Goal: Task Accomplishment & Management: Use online tool/utility

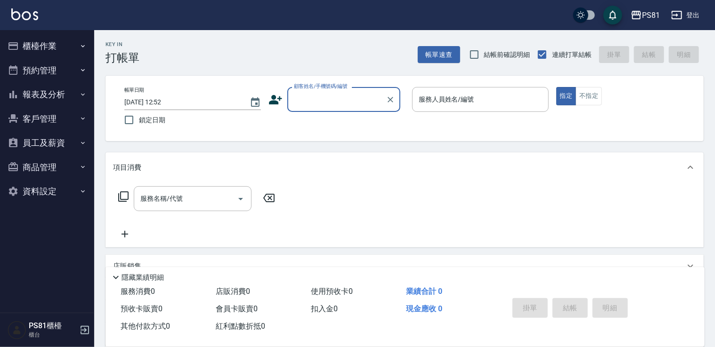
click at [44, 49] on button "櫃檯作業" at bounding box center [47, 46] width 87 height 24
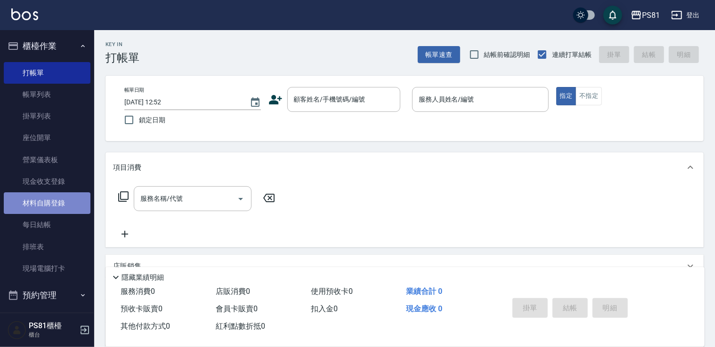
click at [57, 203] on link "材料自購登錄" at bounding box center [47, 204] width 87 height 22
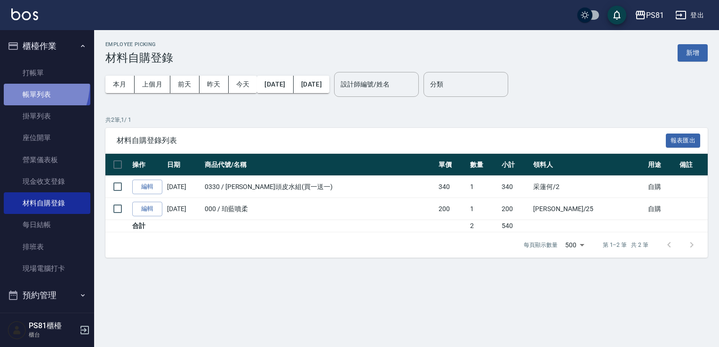
click at [16, 84] on link "帳單列表" at bounding box center [47, 95] width 87 height 22
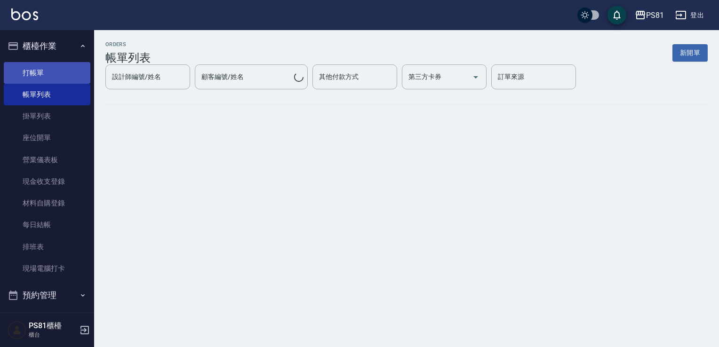
click at [21, 67] on link "打帳單" at bounding box center [47, 73] width 87 height 22
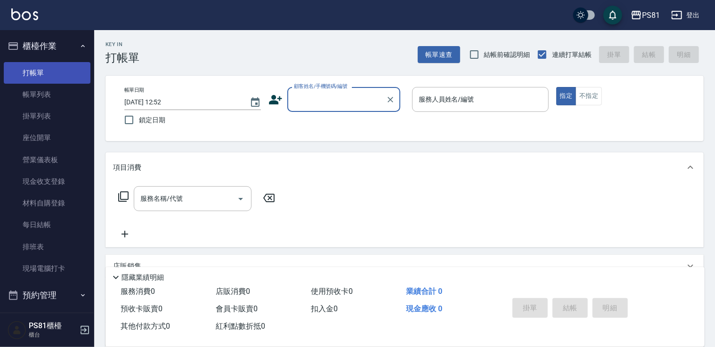
click at [21, 67] on link "打帳單" at bounding box center [47, 73] width 87 height 22
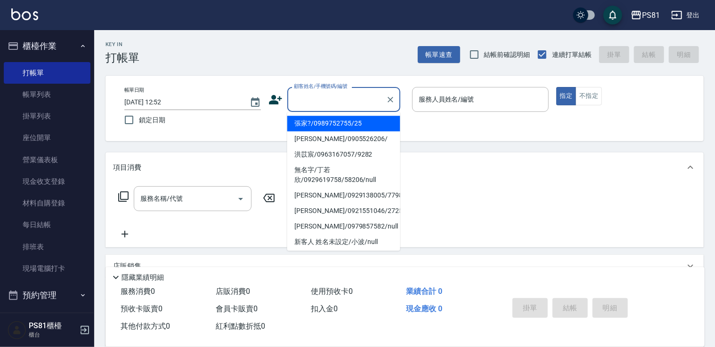
click at [348, 101] on input "顧客姓名/手機號碼/編號" at bounding box center [336, 99] width 90 height 16
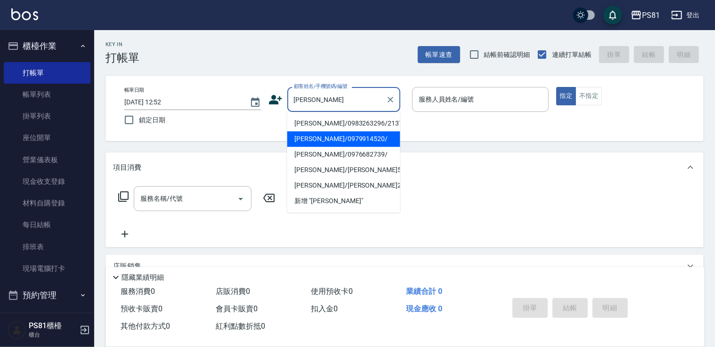
click at [337, 137] on li "[PERSON_NAME]/0979914520/" at bounding box center [343, 139] width 113 height 16
type input "[PERSON_NAME]/0979914520/"
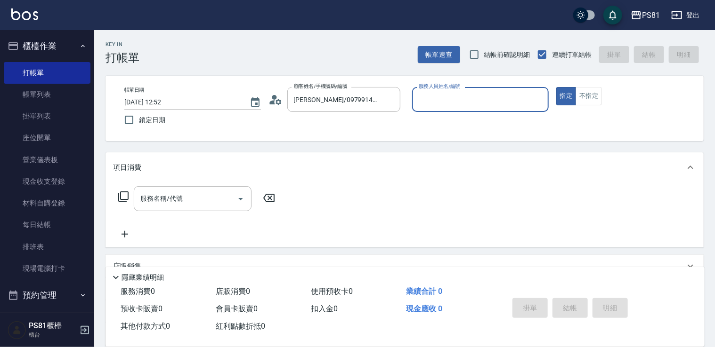
type input "小芸-8"
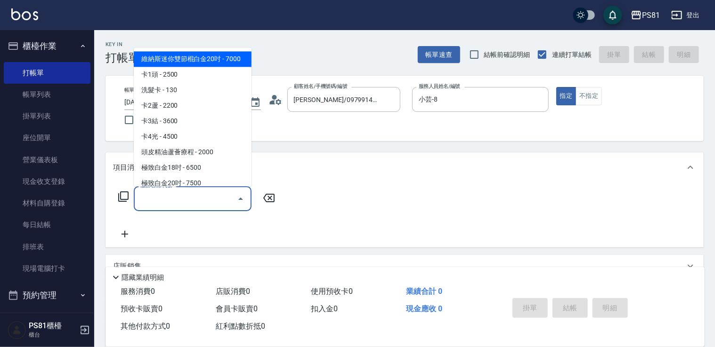
click at [160, 206] on input "服務名稱/代號" at bounding box center [185, 199] width 95 height 16
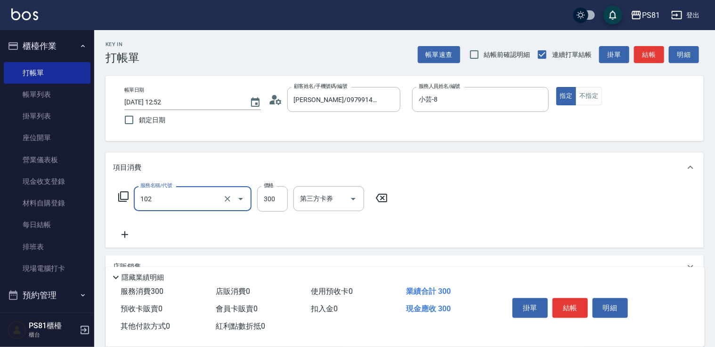
type input "保濕洗(102)"
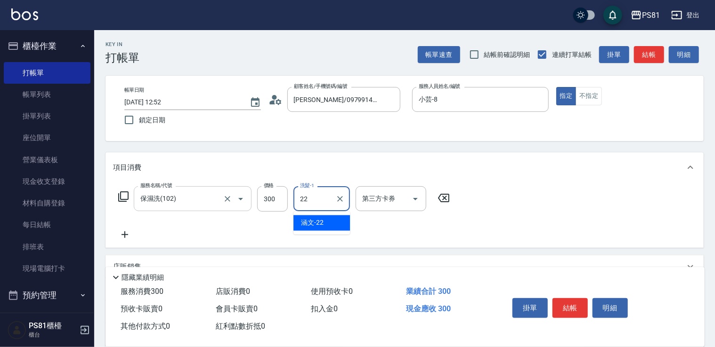
type input "涵文-22"
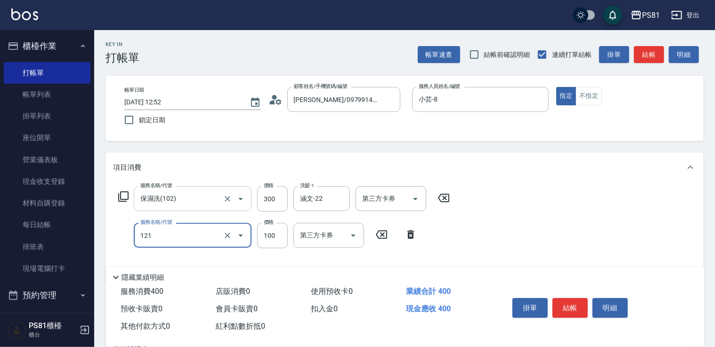
type input "剪[PERSON_NAME](121)"
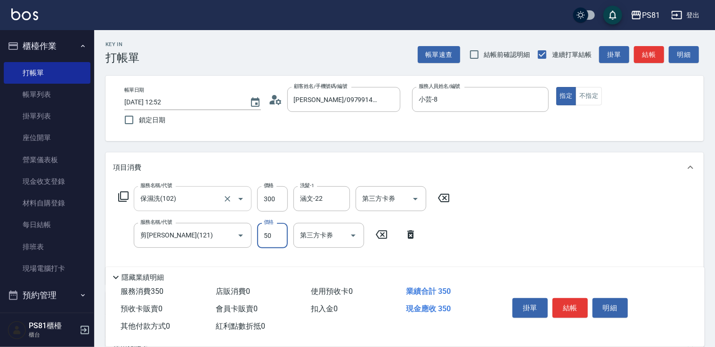
type input "50"
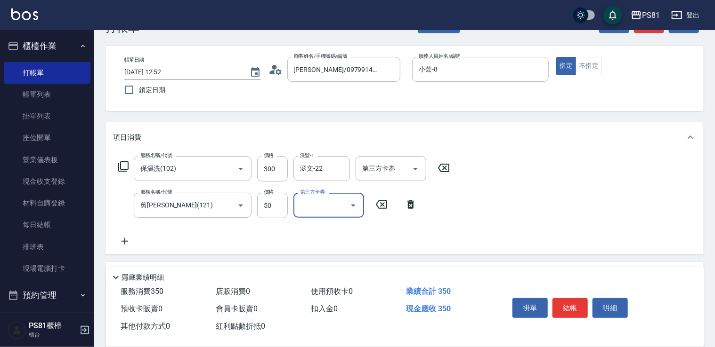
scroll to position [47, 0]
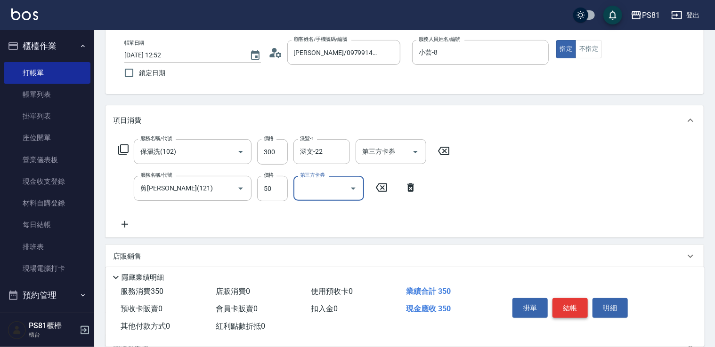
click at [466, 290] on button "結帳" at bounding box center [569, 308] width 35 height 20
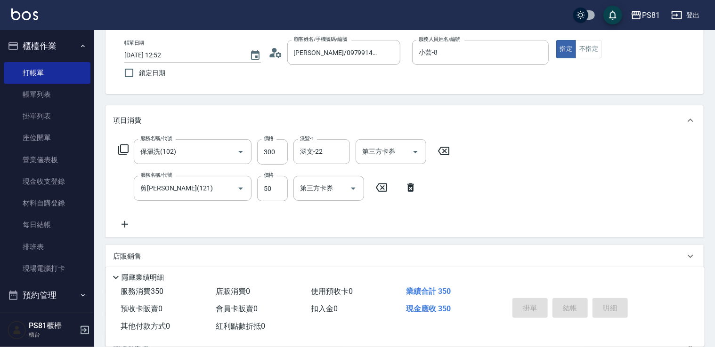
type input "[DATE] 12:54"
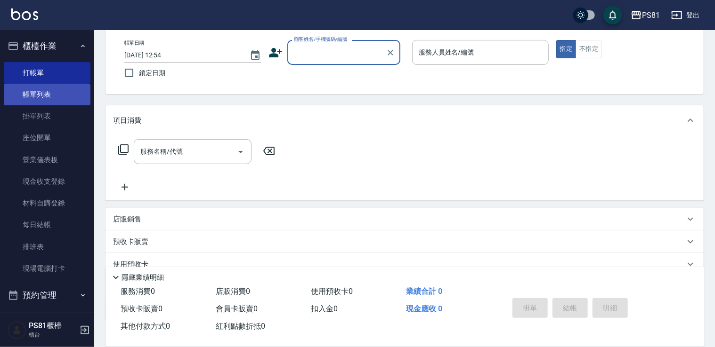
click at [70, 95] on link "帳單列表" at bounding box center [47, 95] width 87 height 22
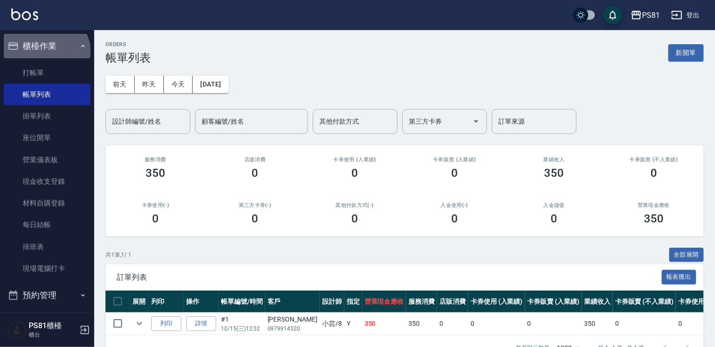
click at [44, 55] on button "櫃檯作業" at bounding box center [47, 46] width 87 height 24
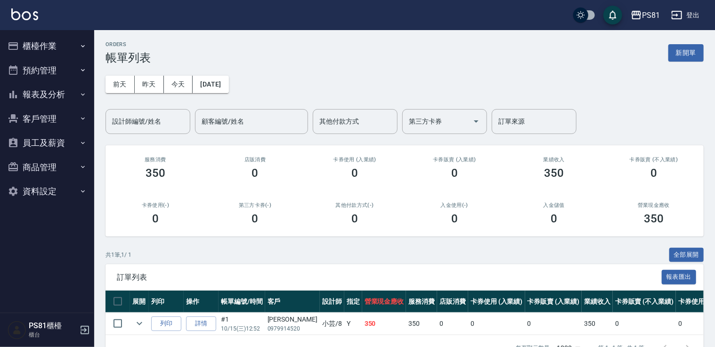
click at [40, 39] on button "櫃檯作業" at bounding box center [47, 46] width 87 height 24
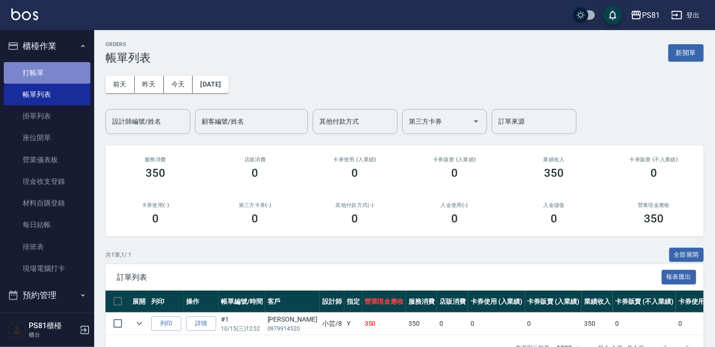
click at [55, 71] on link "打帳單" at bounding box center [47, 73] width 87 height 22
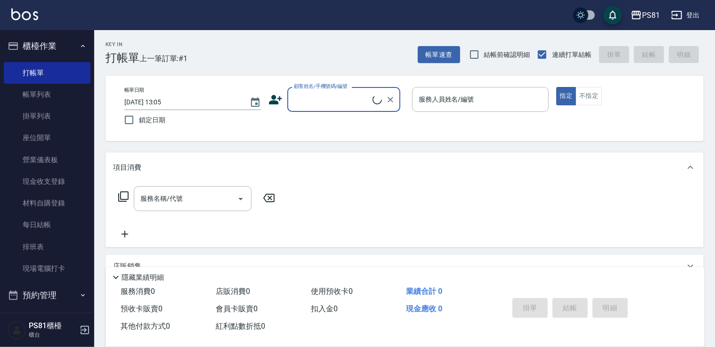
click at [204, 48] on div "Key In 打帳單 上一筆訂單:#1 帳單速查 結帳前確認明細 連續打單結帳 掛單 結帳 明細" at bounding box center [398, 47] width 609 height 34
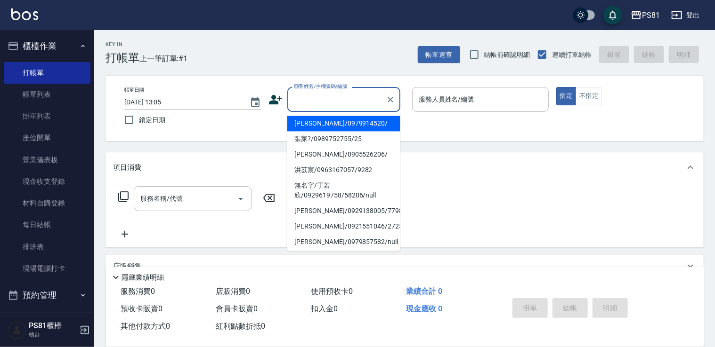
click at [314, 99] on input "顧客姓名/手機號碼/編號" at bounding box center [336, 99] width 90 height 16
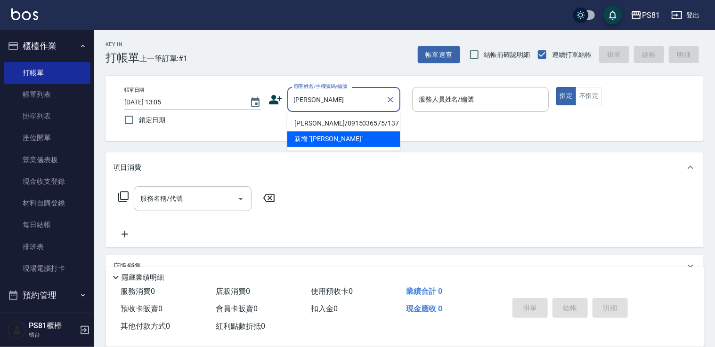
click at [345, 120] on li "[PERSON_NAME]/0915036575/137" at bounding box center [343, 124] width 113 height 16
type input "[PERSON_NAME]/0915036575/137"
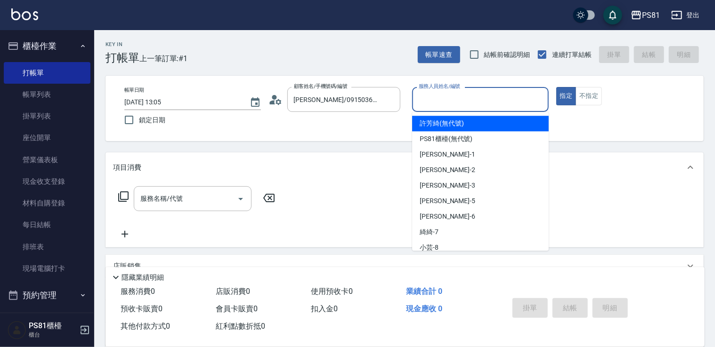
click at [454, 97] on input "服務人員姓名/編號" at bounding box center [480, 99] width 128 height 16
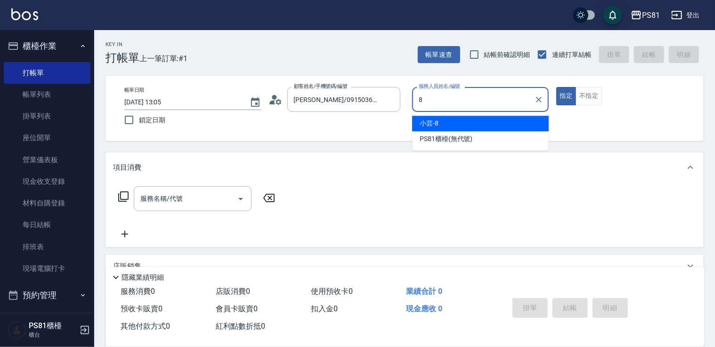
type input "小芸-8"
type button "true"
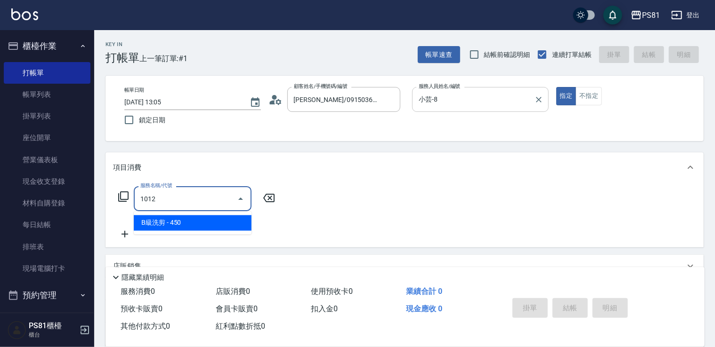
type input "B級洗剪(1012)"
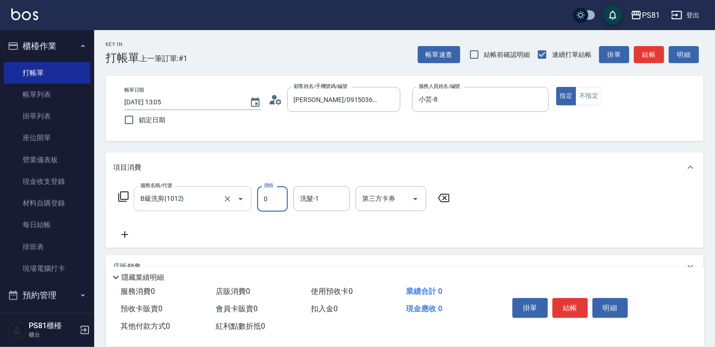
click at [206, 207] on div "B級洗剪(1012) 服務名稱/代號" at bounding box center [193, 198] width 118 height 25
type input "0"
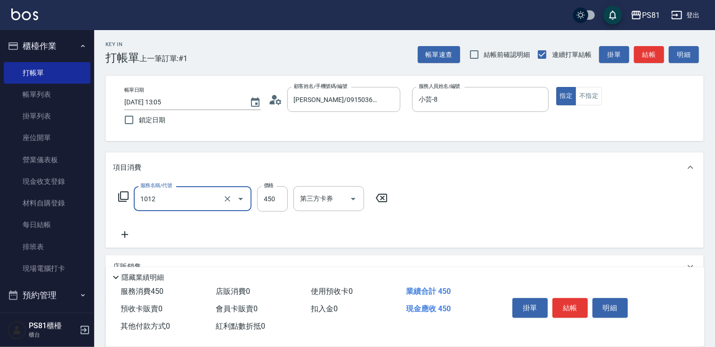
type input "B級洗剪(1012)"
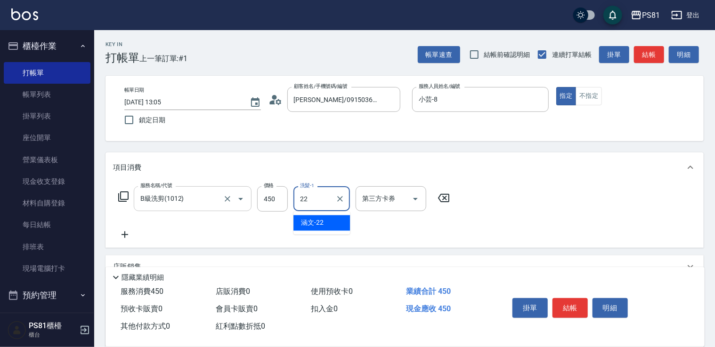
type input "涵文-22"
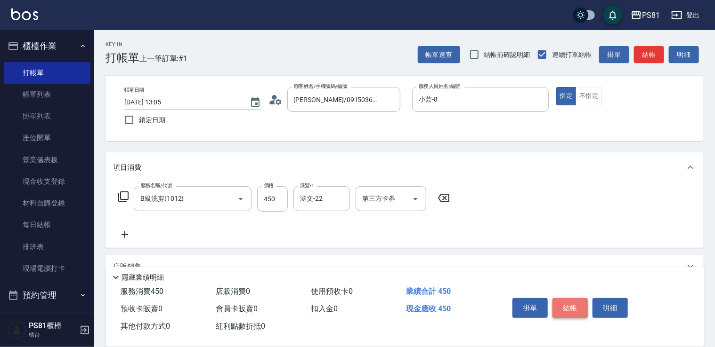
click at [466, 290] on button "結帳" at bounding box center [569, 308] width 35 height 20
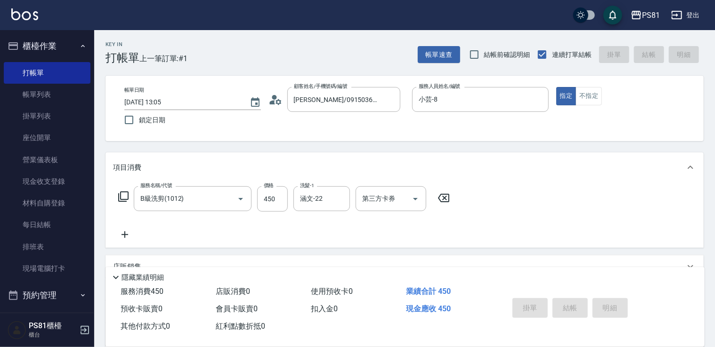
type input "[DATE] 13:45"
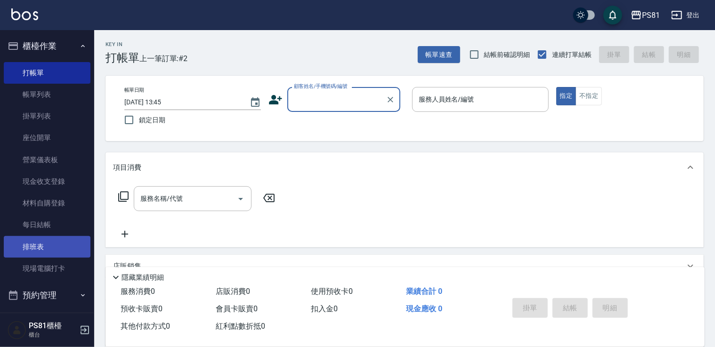
click at [56, 252] on link "排班表" at bounding box center [47, 247] width 87 height 22
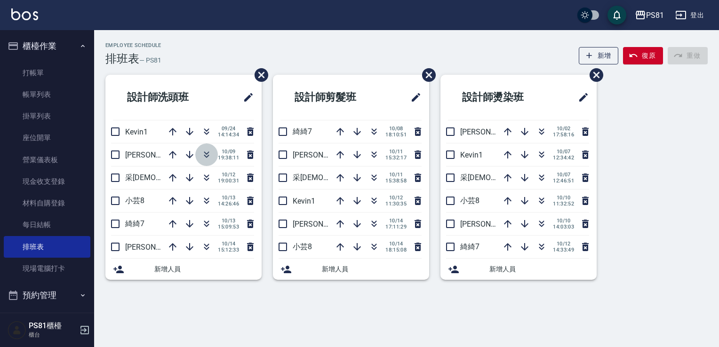
click at [213, 151] on button "button" at bounding box center [206, 155] width 23 height 23
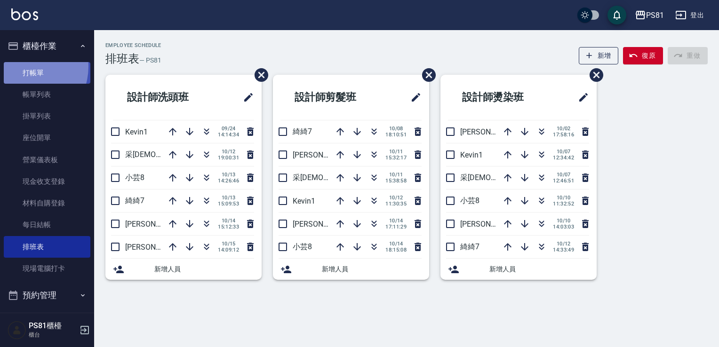
click at [25, 66] on link "打帳單" at bounding box center [47, 73] width 87 height 22
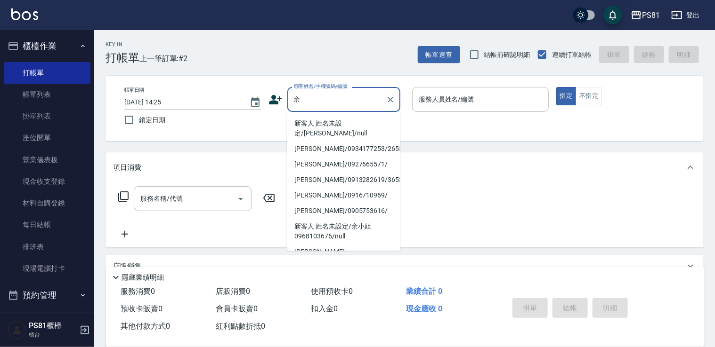
click at [366, 129] on li "新客人 姓名未設定/[PERSON_NAME]/null" at bounding box center [343, 128] width 113 height 25
type input "新客人 姓名未設定/[PERSON_NAME]/null"
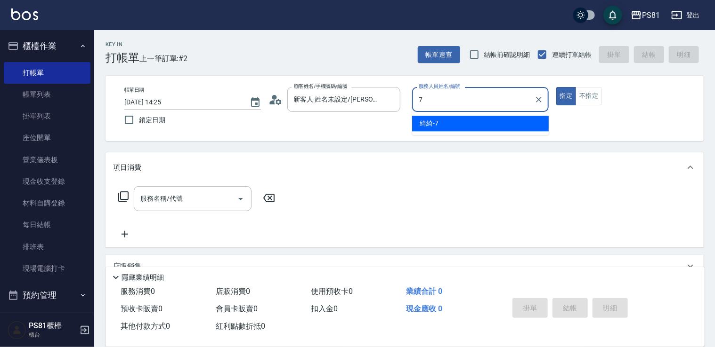
click at [466, 128] on div "綺綺 -7" at bounding box center [480, 124] width 137 height 16
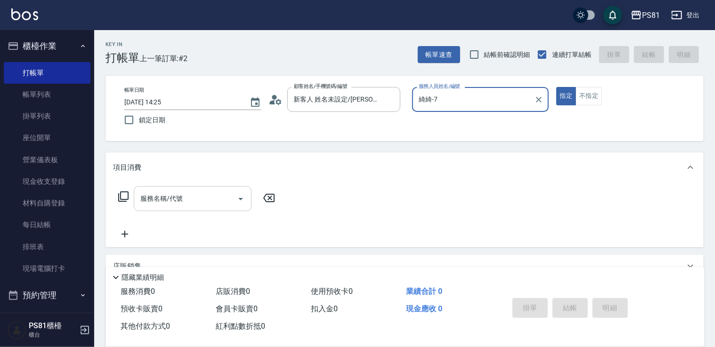
type input "綺綺-7"
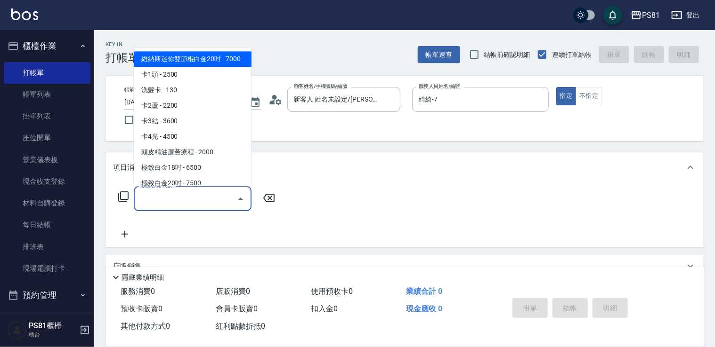
click at [151, 207] on input "服務名稱/代號" at bounding box center [185, 199] width 95 height 16
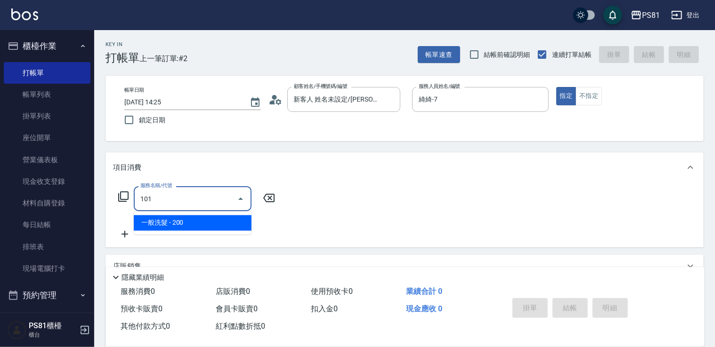
click at [163, 206] on input "101" at bounding box center [185, 199] width 95 height 16
click at [163, 208] on div "101 服務名稱/代號" at bounding box center [193, 198] width 118 height 25
click at [161, 200] on input "101" at bounding box center [185, 199] width 95 height 16
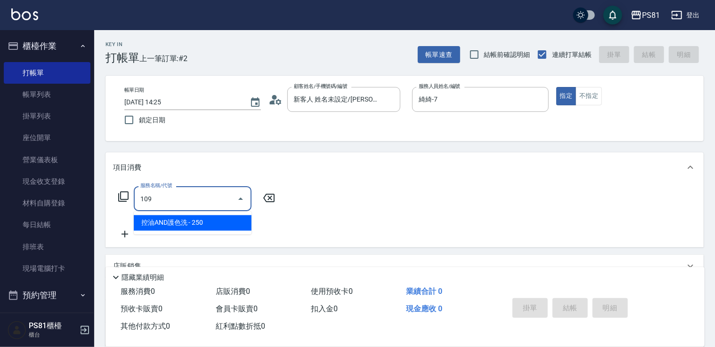
click at [169, 218] on span "控油AND護色洗 - 250" at bounding box center [193, 224] width 118 height 16
type input "控油AND護色洗(109)"
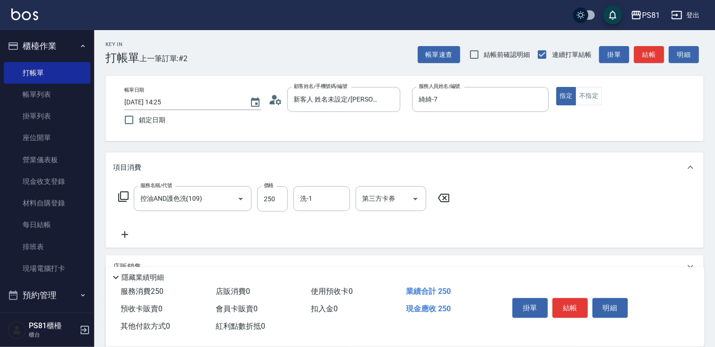
drag, startPoint x: 173, startPoint y: 223, endPoint x: 179, endPoint y: 223, distance: 6.1
click at [179, 223] on div "服務名稱/代號 控油AND護色洗(109) 服務名稱/代號 價格 250 價格 洗-1 洗-1 第三方卡券 第三方卡券" at bounding box center [284, 213] width 342 height 54
click at [339, 199] on input "洗-1" at bounding box center [322, 199] width 48 height 16
drag, startPoint x: 328, startPoint y: 223, endPoint x: 279, endPoint y: 229, distance: 49.3
click at [322, 224] on div "涵文 -22" at bounding box center [321, 224] width 56 height 16
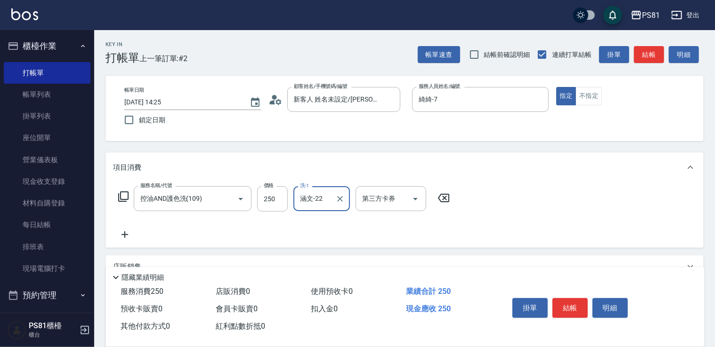
type input "涵文-22"
drag, startPoint x: 110, startPoint y: 231, endPoint x: 122, endPoint y: 236, distance: 13.9
click at [113, 232] on div "服務名稱/代號 控油AND護色洗(109) 服務名稱/代號 價格 250 價格 洗-1 涵文-22 洗-1 第三方卡券 第三方卡券" at bounding box center [404, 215] width 598 height 65
click at [122, 236] on icon at bounding box center [125, 234] width 24 height 11
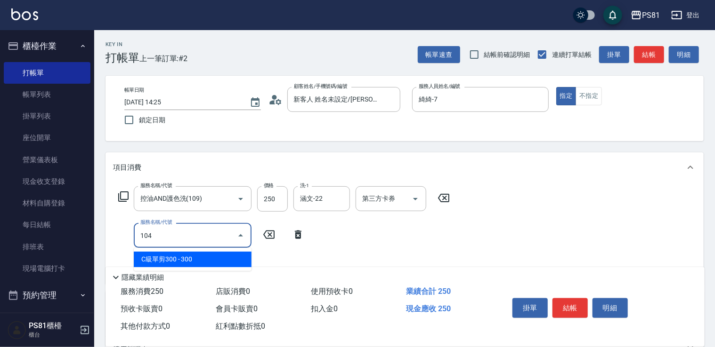
click at [160, 256] on span "C級單剪300 - 300" at bounding box center [193, 260] width 118 height 16
click at [200, 239] on input "104" at bounding box center [179, 235] width 83 height 16
drag, startPoint x: 194, startPoint y: 255, endPoint x: 251, endPoint y: 247, distance: 57.5
click at [196, 255] on span "C級洗剪400 - 400" at bounding box center [193, 260] width 118 height 16
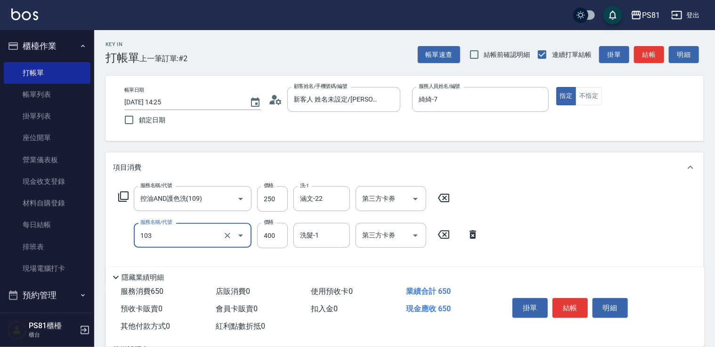
type input "C級洗剪400(103)"
click at [260, 244] on input "400" at bounding box center [272, 235] width 31 height 25
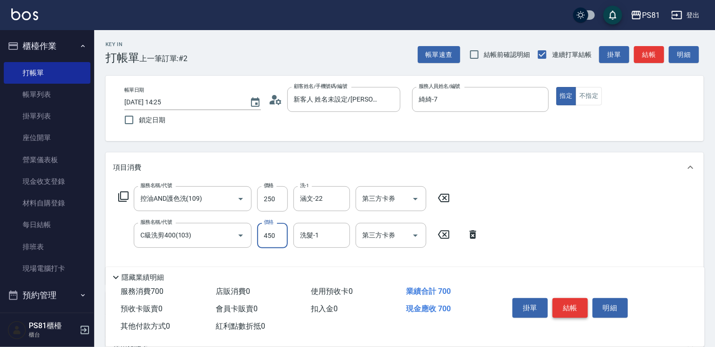
type input "450"
click at [466, 290] on button "結帳" at bounding box center [569, 308] width 35 height 20
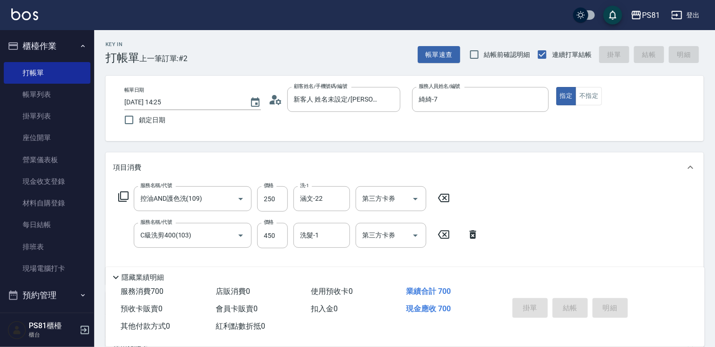
type input "[DATE] 14:26"
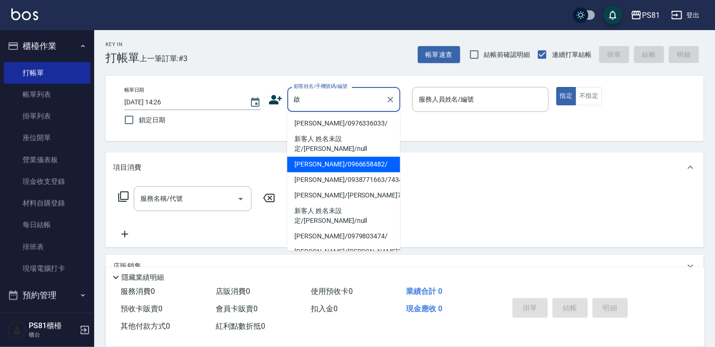
click at [371, 157] on li "[PERSON_NAME]/0966658482/" at bounding box center [343, 165] width 113 height 16
type input "[PERSON_NAME]/0966658482/"
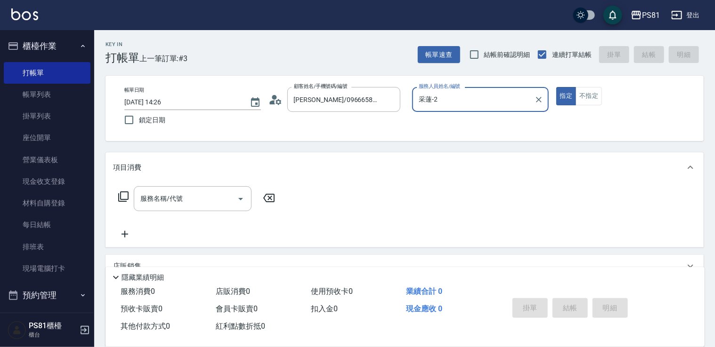
click at [433, 101] on input "采蓮-2" at bounding box center [473, 99] width 114 height 16
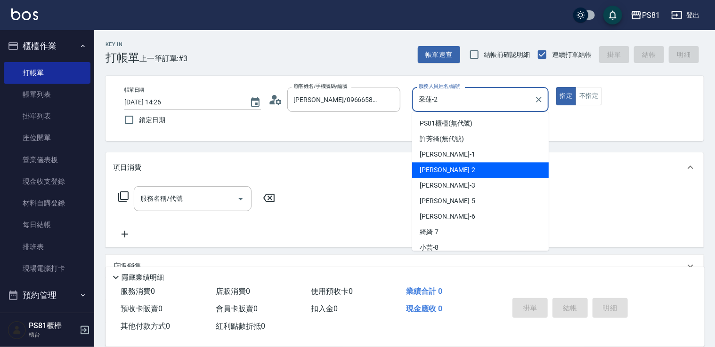
click at [433, 101] on input "采蓮-2" at bounding box center [473, 99] width 114 height 16
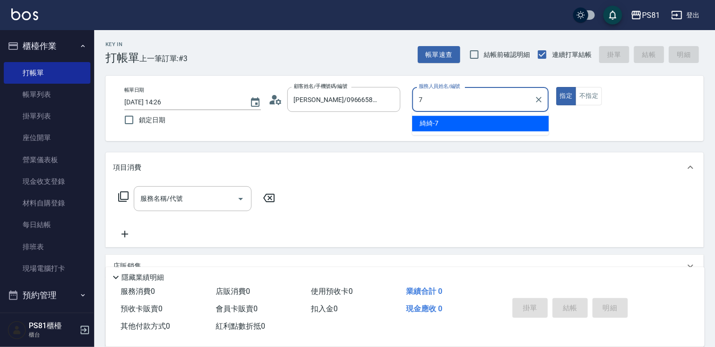
drag, startPoint x: 441, startPoint y: 127, endPoint x: 426, endPoint y: 132, distance: 15.3
click at [438, 129] on div "綺綺 -7" at bounding box center [480, 124] width 137 height 16
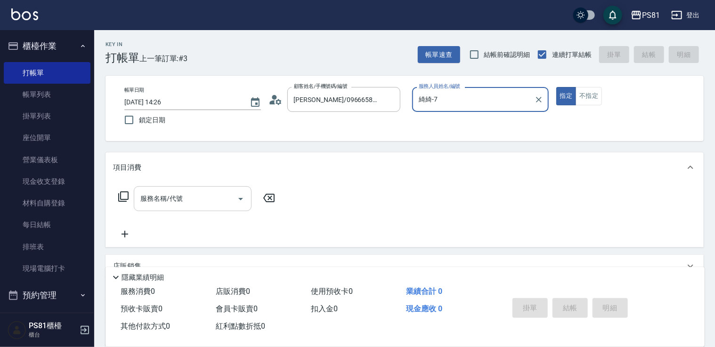
type input "綺綺-7"
click at [198, 196] on input "服務名稱/代號" at bounding box center [185, 199] width 95 height 16
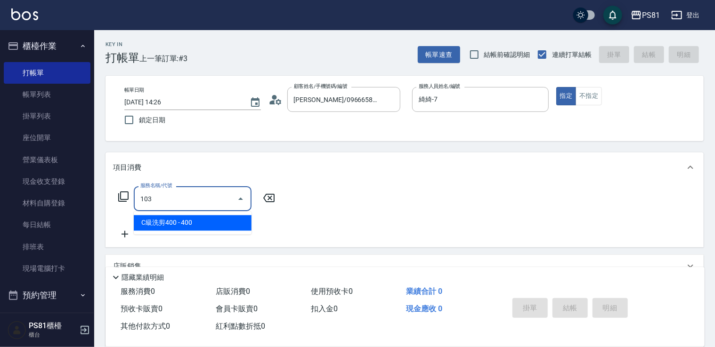
drag, startPoint x: 209, startPoint y: 214, endPoint x: 241, endPoint y: 212, distance: 32.1
click at [210, 214] on ul "C級洗剪400 - 400" at bounding box center [193, 223] width 118 height 23
click at [240, 223] on span "C級洗剪400 - 400" at bounding box center [193, 224] width 118 height 16
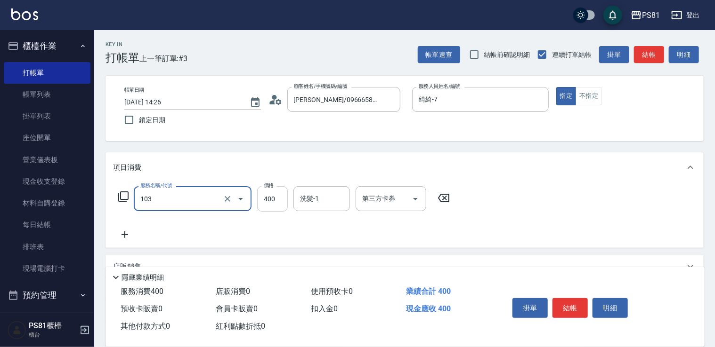
type input "C級洗剪400(103)"
click at [274, 204] on input "400" at bounding box center [272, 198] width 31 height 25
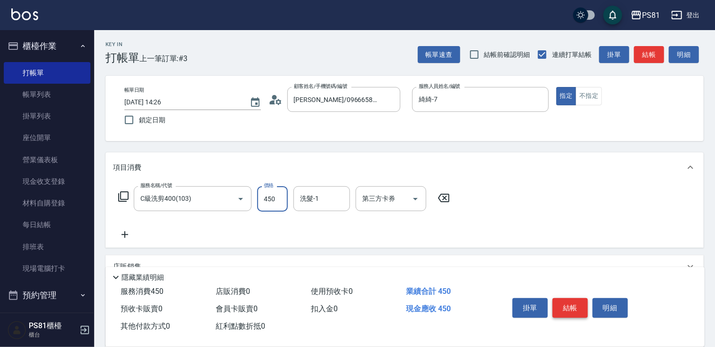
type input "450"
click at [466, 290] on button "結帳" at bounding box center [569, 308] width 35 height 20
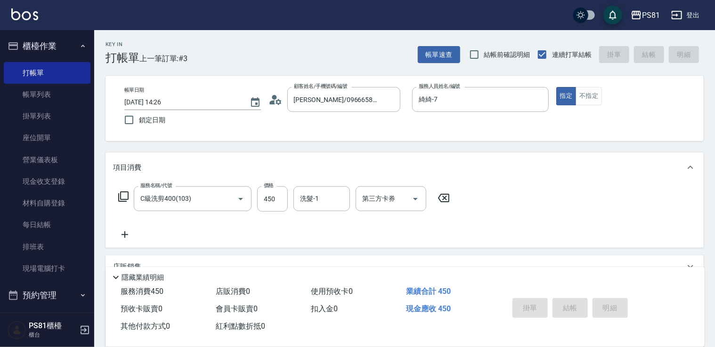
type input "[DATE] 14:27"
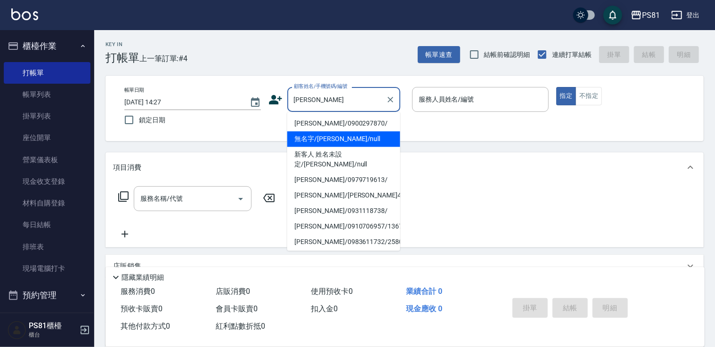
click at [347, 138] on li "無名字/[PERSON_NAME]/null" at bounding box center [343, 139] width 113 height 16
type input "無名字/[PERSON_NAME]/null"
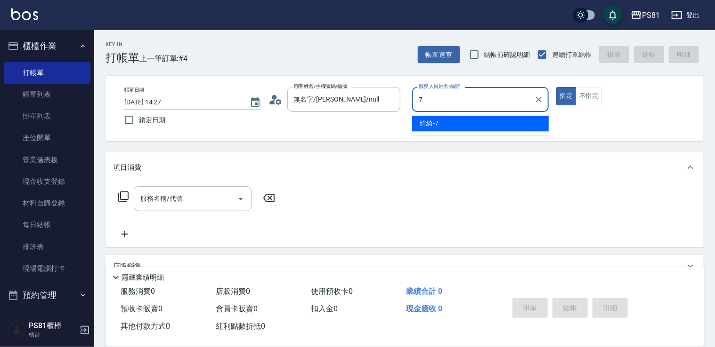
drag, startPoint x: 463, startPoint y: 129, endPoint x: 365, endPoint y: 143, distance: 99.3
click at [462, 129] on div "綺綺 -7" at bounding box center [480, 124] width 137 height 16
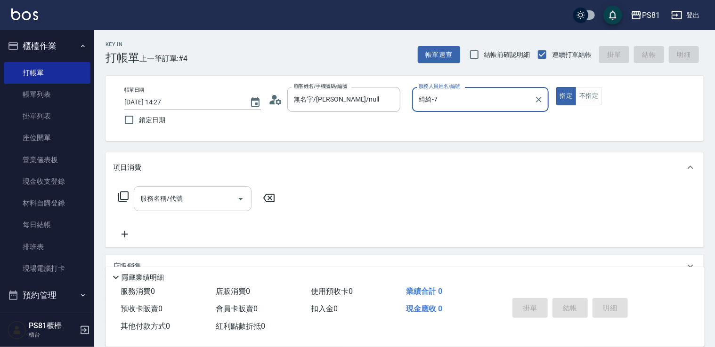
type input "綺綺-7"
click at [202, 199] on input "服務名稱/代號" at bounding box center [185, 199] width 95 height 16
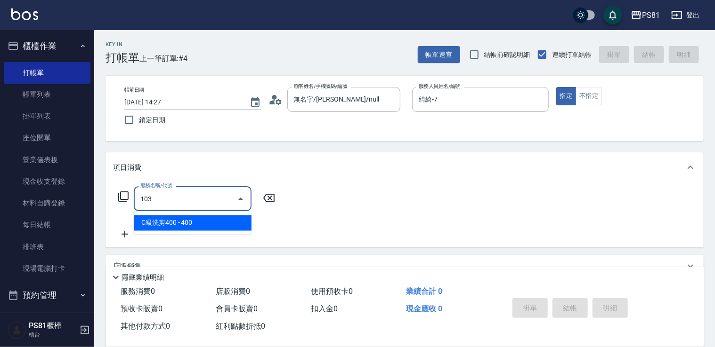
drag, startPoint x: 217, startPoint y: 217, endPoint x: 230, endPoint y: 215, distance: 13.4
click at [218, 218] on span "C級洗剪400 - 400" at bounding box center [193, 224] width 118 height 16
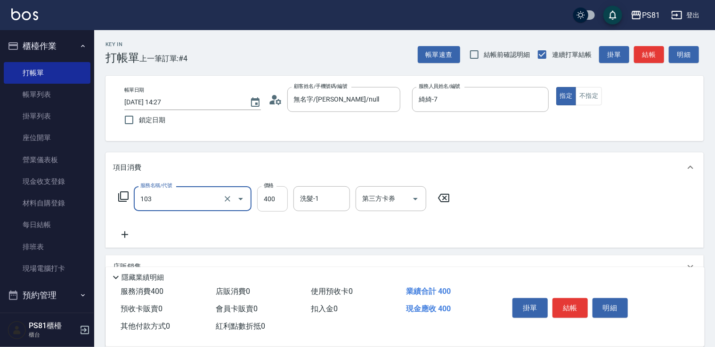
type input "C級洗剪400(103)"
click at [273, 201] on input "400" at bounding box center [272, 198] width 31 height 25
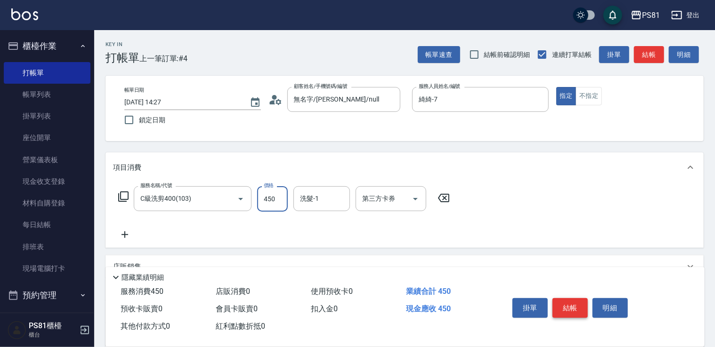
type input "450"
click at [466, 290] on button "結帳" at bounding box center [569, 308] width 35 height 20
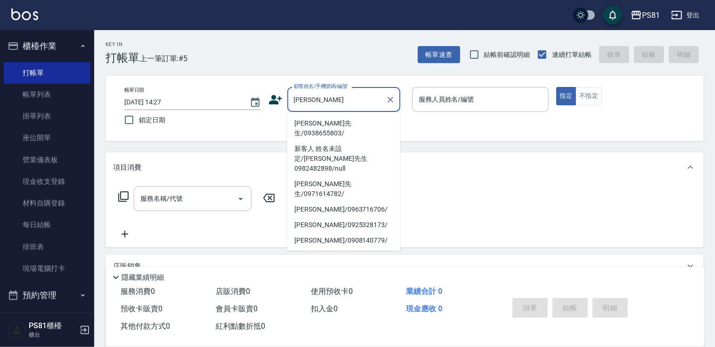
click at [321, 126] on li "[PERSON_NAME]先生/0938655803/" at bounding box center [343, 128] width 113 height 25
type input "[PERSON_NAME]先生/0938655803/"
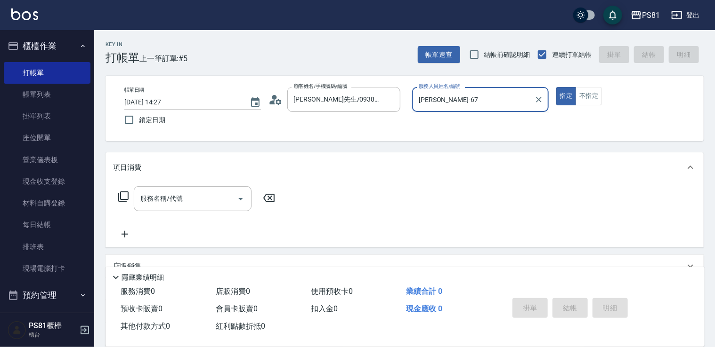
click at [427, 108] on div "[PERSON_NAME]-67 服務人員姓名/編號" at bounding box center [480, 99] width 137 height 25
click at [426, 103] on input "[PERSON_NAME]-67" at bounding box center [473, 99] width 114 height 16
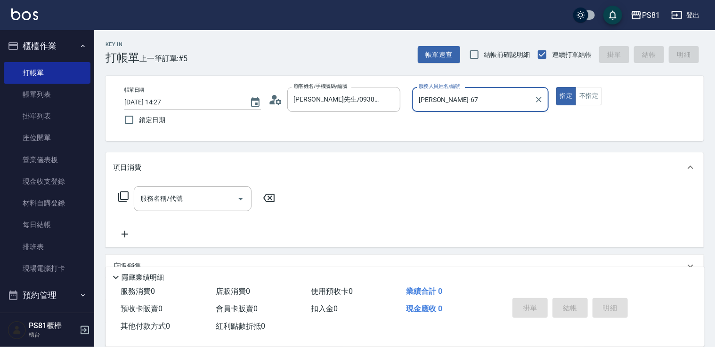
click at [426, 103] on input "[PERSON_NAME]-67" at bounding box center [473, 99] width 114 height 16
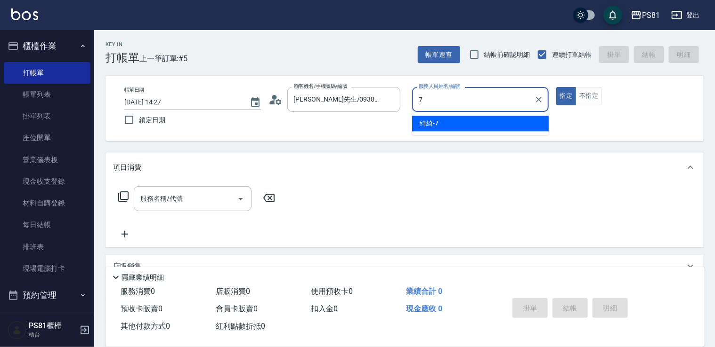
click at [428, 119] on div "綺綺 -7" at bounding box center [480, 124] width 137 height 16
type input "綺綺-7"
click at [427, 121] on p at bounding box center [480, 117] width 137 height 10
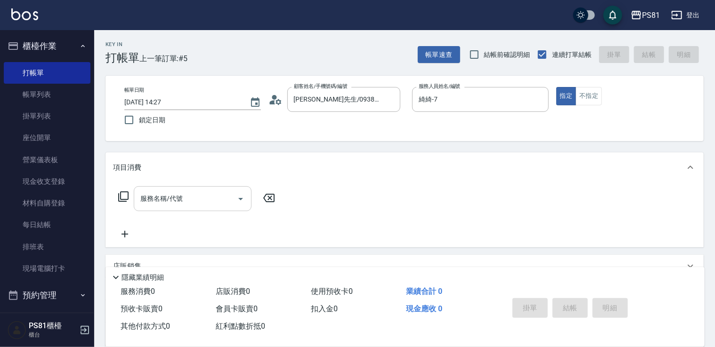
click at [162, 187] on div "服務名稱/代號" at bounding box center [193, 198] width 118 height 25
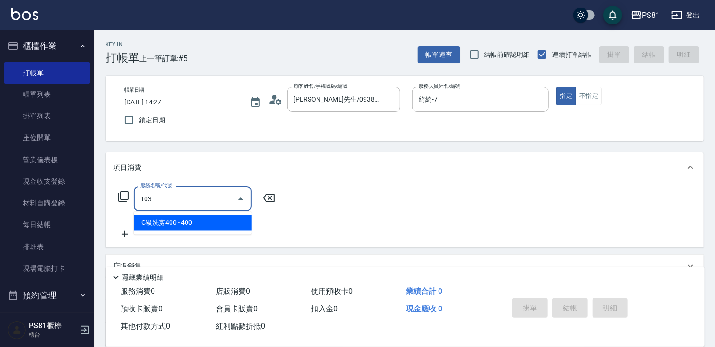
type input "C級洗剪400(103)"
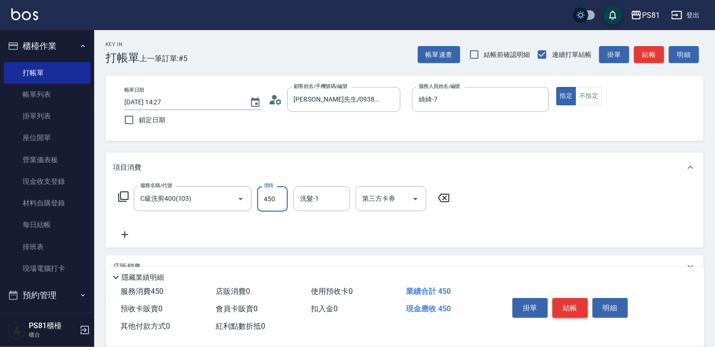
type input "450"
click at [466, 290] on button "結帳" at bounding box center [569, 308] width 35 height 20
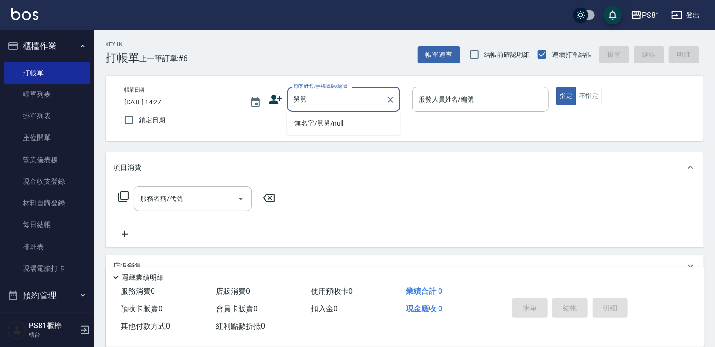
drag, startPoint x: 354, startPoint y: 121, endPoint x: 369, endPoint y: 118, distance: 15.4
click at [354, 121] on li "無名字/舅舅/null" at bounding box center [343, 124] width 113 height 16
type input "無名字/舅舅/null"
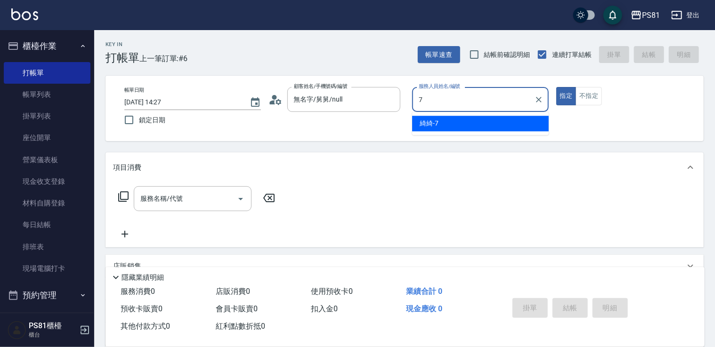
click at [424, 124] on span "綺綺 -7" at bounding box center [428, 124] width 19 height 10
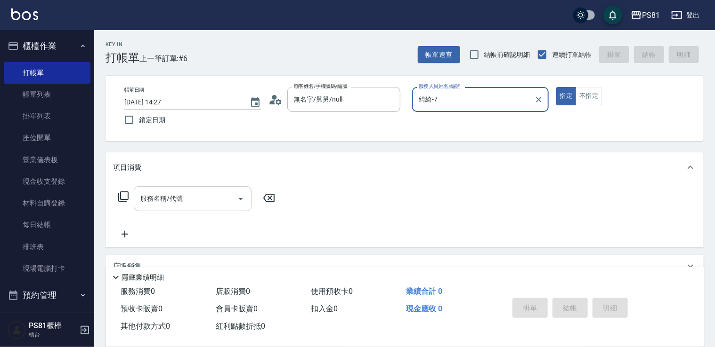
type input "綺綺-7"
click at [194, 196] on input "服務名稱/代號" at bounding box center [185, 199] width 95 height 16
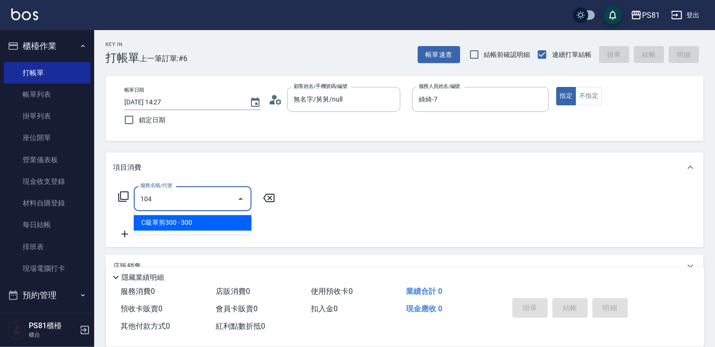
drag, startPoint x: 203, startPoint y: 222, endPoint x: 215, endPoint y: 215, distance: 13.7
click at [204, 219] on span "C級單剪300 - 300" at bounding box center [193, 224] width 118 height 16
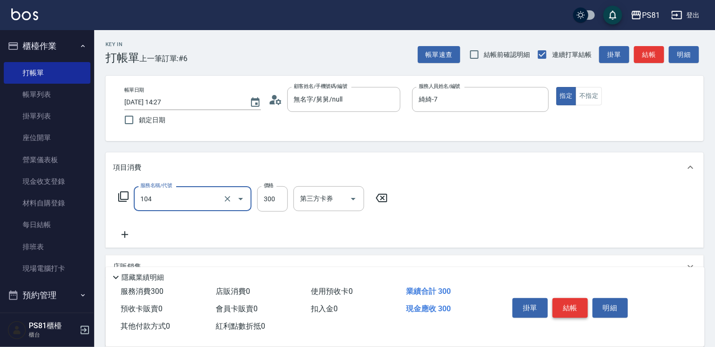
type input "C級單剪300(104)"
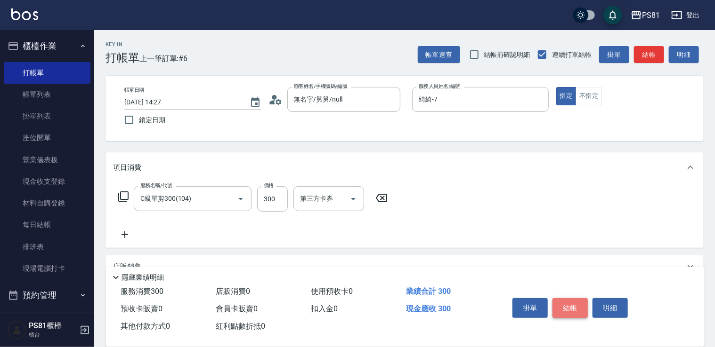
click at [466, 290] on button "結帳" at bounding box center [569, 308] width 35 height 20
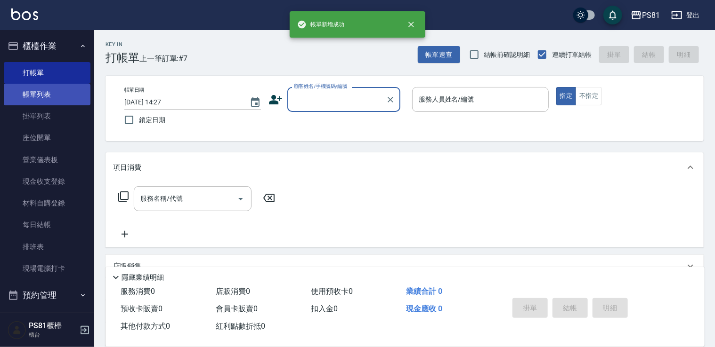
click at [52, 95] on link "帳單列表" at bounding box center [47, 95] width 87 height 22
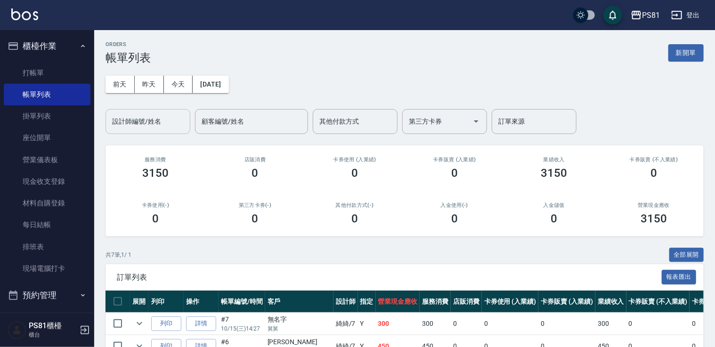
click at [134, 120] on input "設計師編號/姓名" at bounding box center [148, 121] width 76 height 16
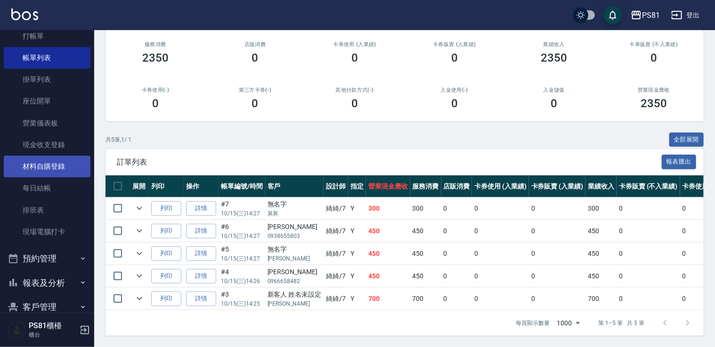
scroll to position [94, 0]
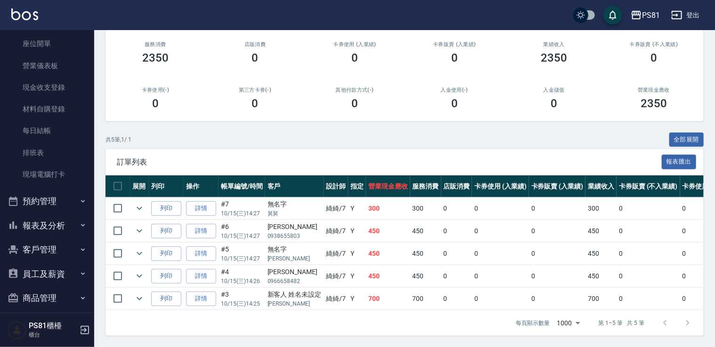
type input "綺綺-7"
click at [69, 231] on button "報表及分析" at bounding box center [47, 226] width 87 height 24
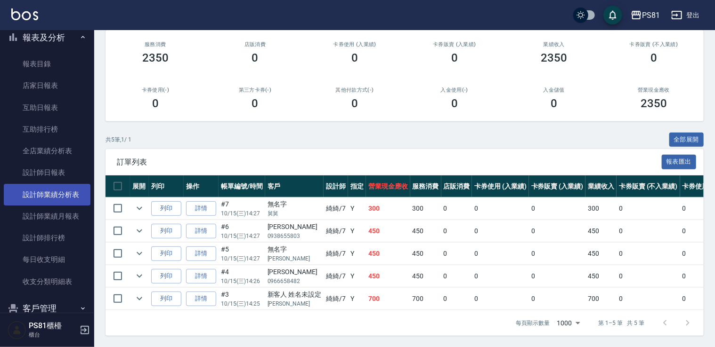
click at [65, 185] on link "設計師業績分析表" at bounding box center [47, 195] width 87 height 22
